Goal: Find specific page/section: Find specific page/section

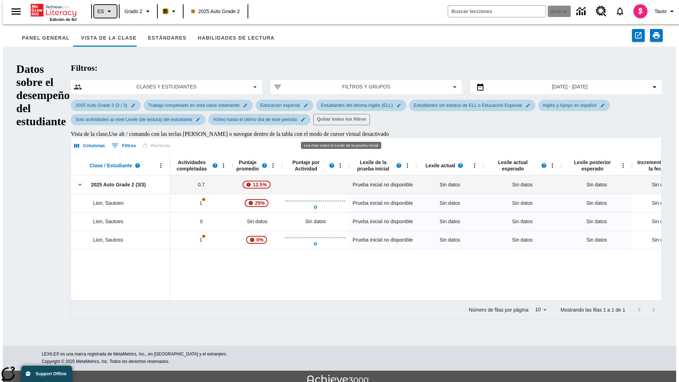
click at [105, 11] on icon "Lenguaje: ES, Selecciona un idioma" at bounding box center [109, 11] width 8 height 8
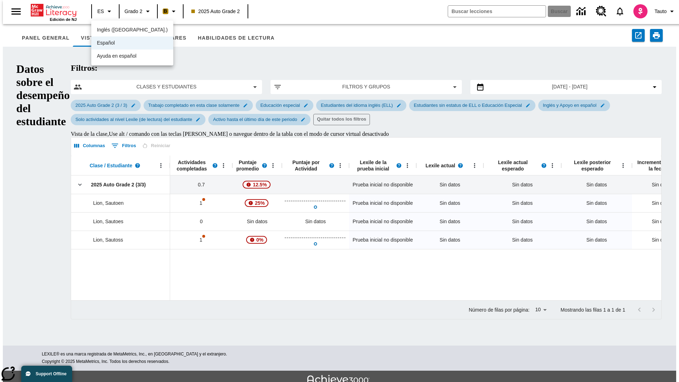
click at [118, 43] on div "Español" at bounding box center [132, 42] width 82 height 13
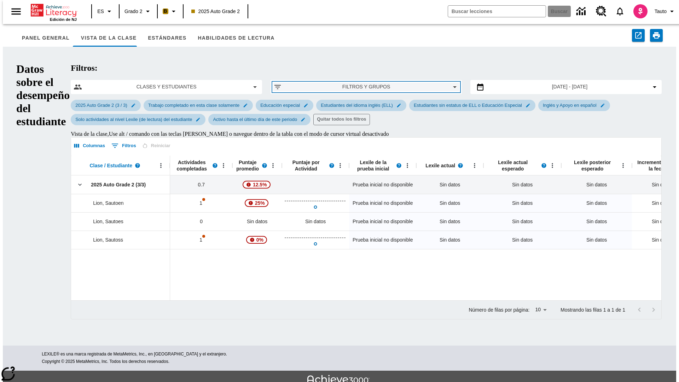
click at [339, 83] on span "Filtros y grupos" at bounding box center [365, 86] width 157 height 7
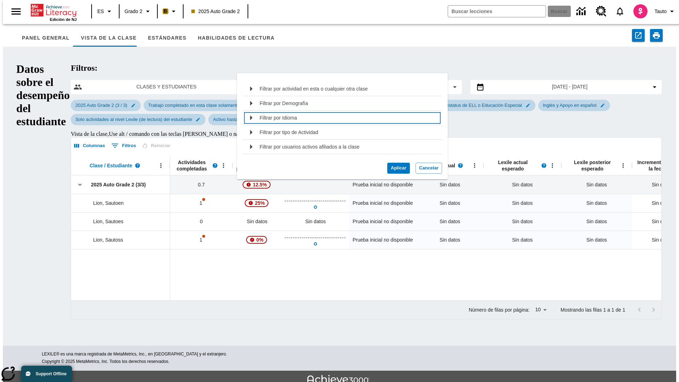
click at [339, 118] on div "Filtrar por Idioma" at bounding box center [349, 117] width 178 height 11
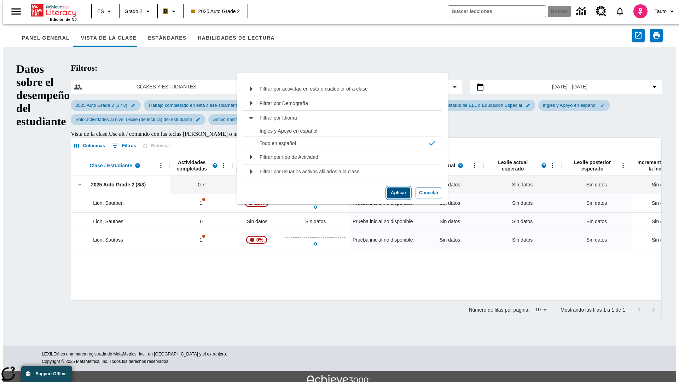
click at [395, 193] on button "Aplicar" at bounding box center [398, 192] width 23 height 11
